Goal: Find specific page/section: Find specific page/section

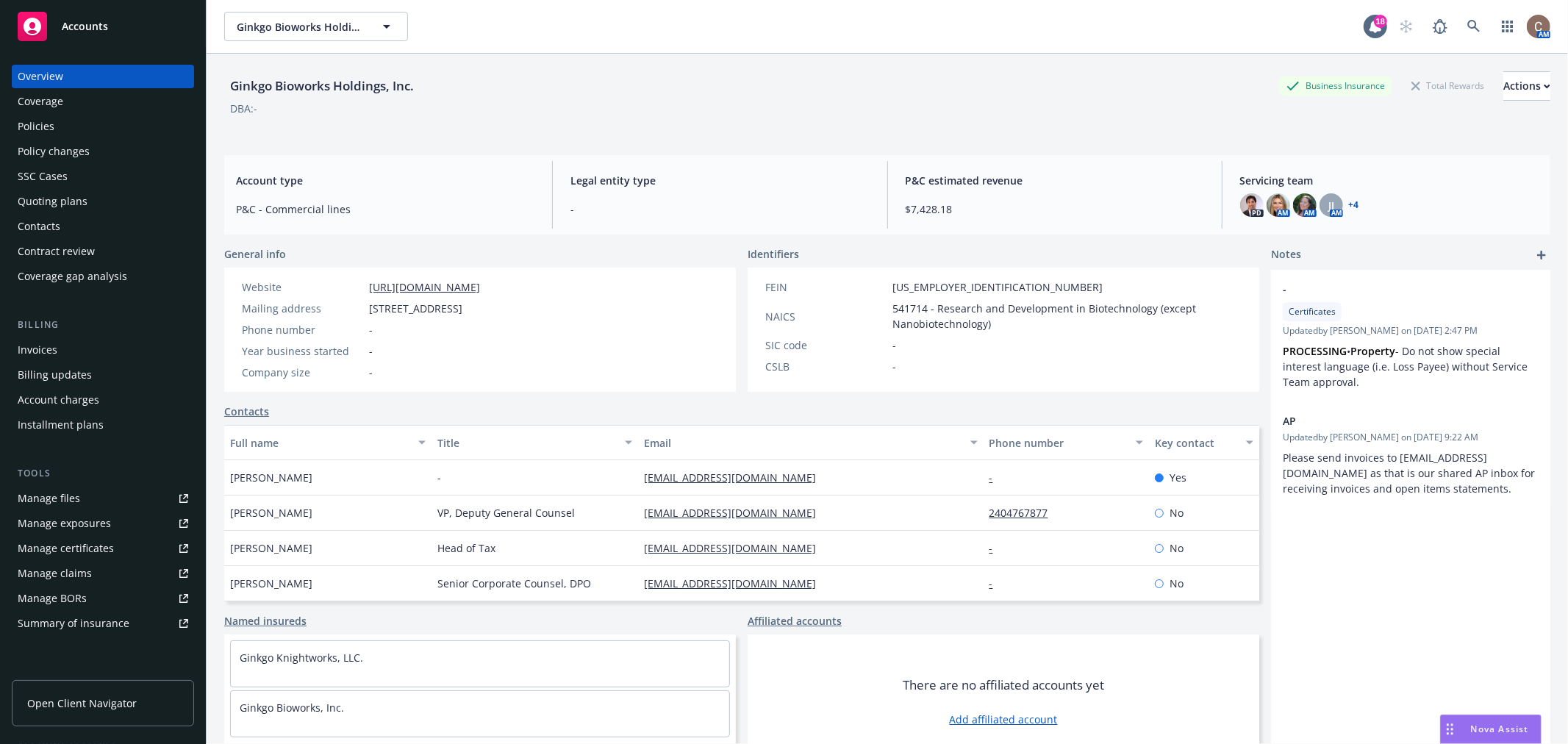
click at [94, 27] on span "Accounts" at bounding box center [85, 27] width 47 height 12
